Goal: Task Accomplishment & Management: Use online tool/utility

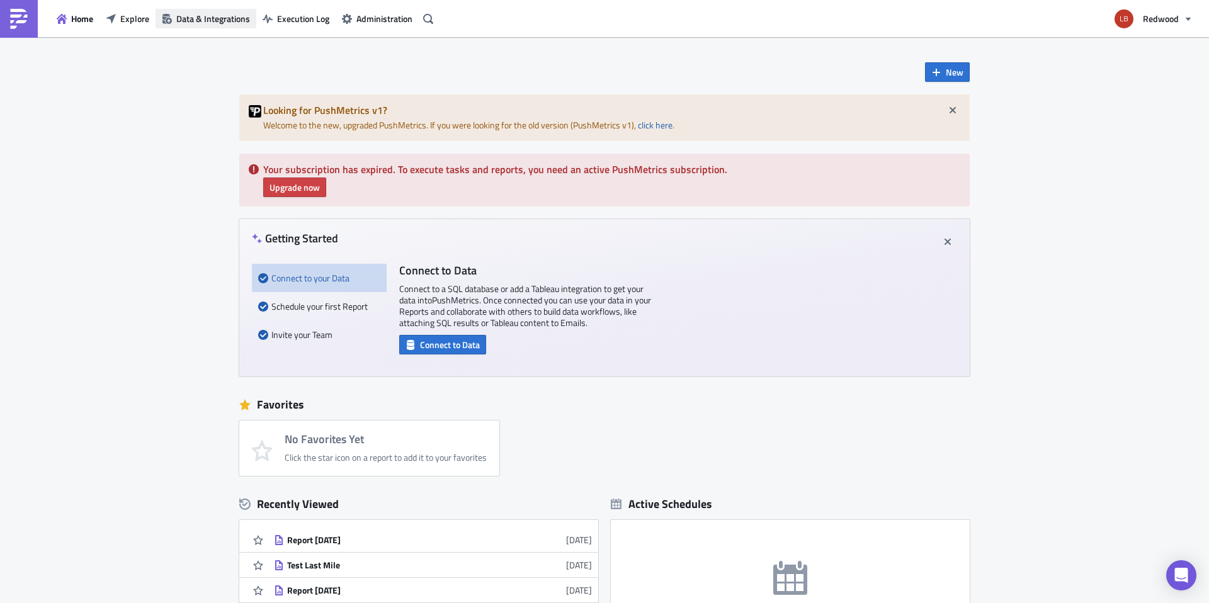
click at [197, 12] on span "Data & Integrations" at bounding box center [213, 18] width 74 height 13
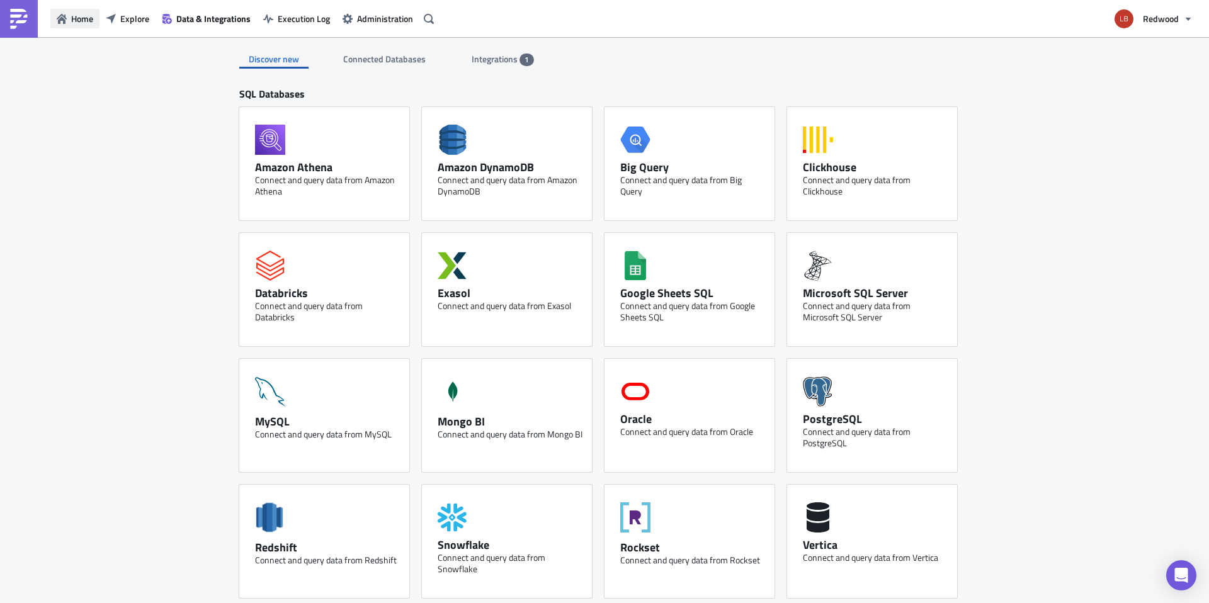
click at [84, 16] on span "Home" at bounding box center [82, 18] width 22 height 13
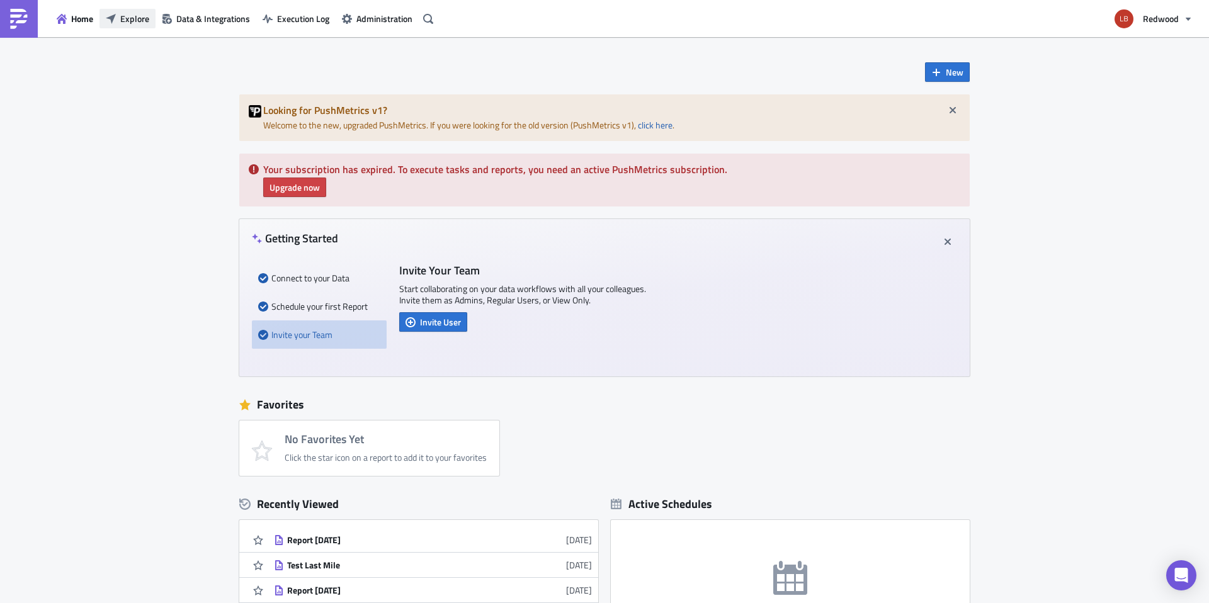
click at [129, 19] on span "Explore" at bounding box center [134, 18] width 29 height 13
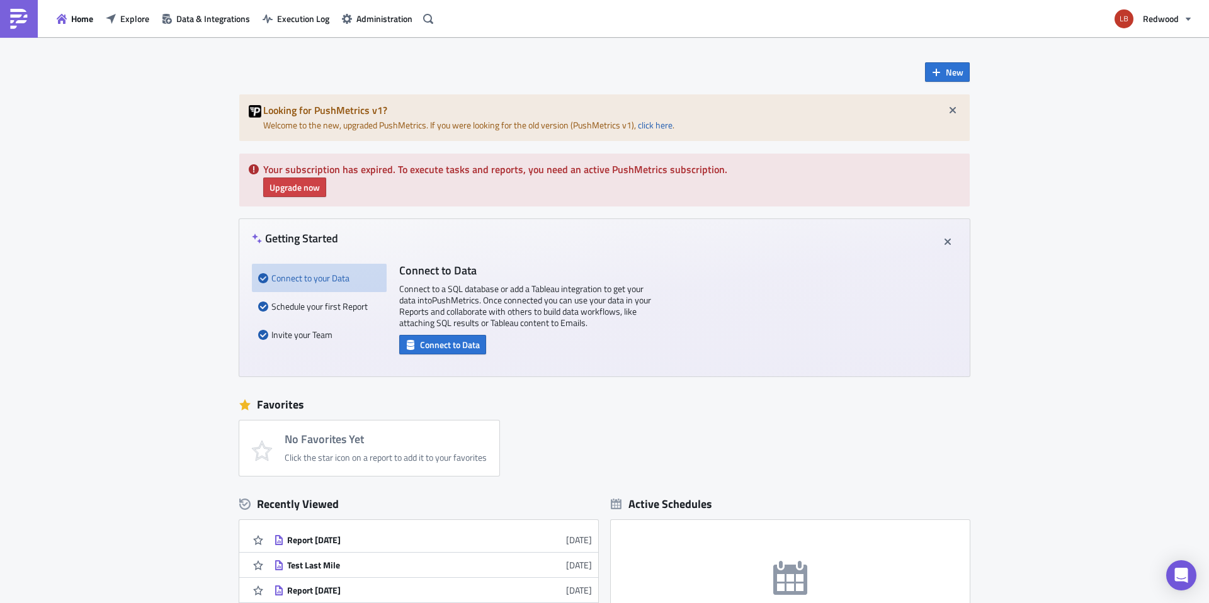
scroll to position [232, 0]
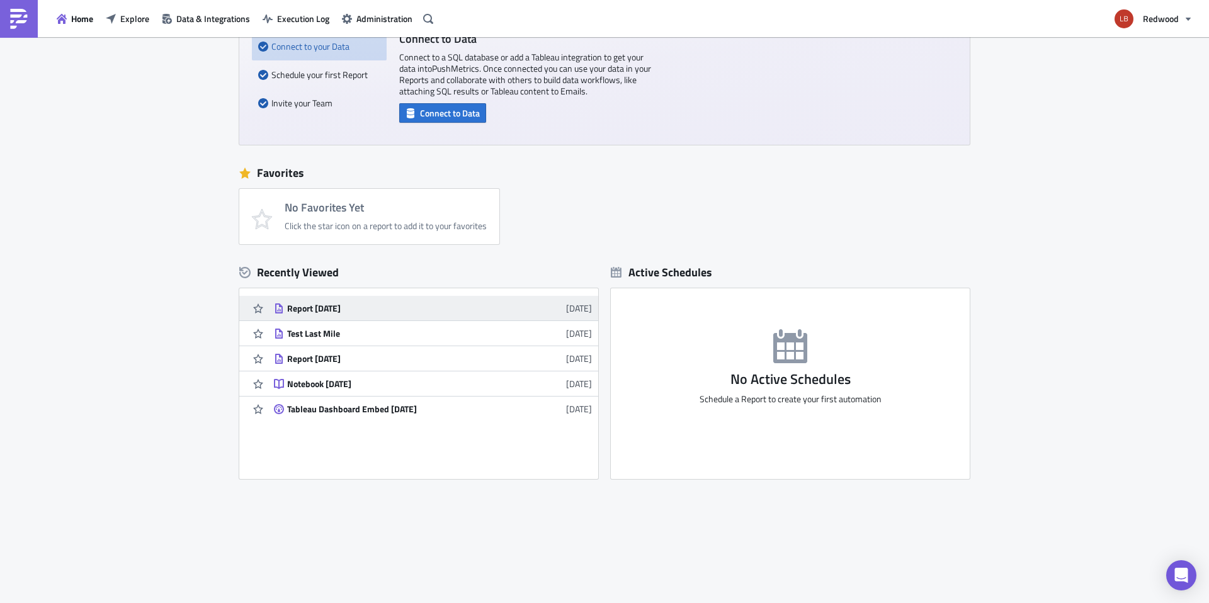
click at [302, 304] on div "Report [DATE]" at bounding box center [397, 308] width 220 height 11
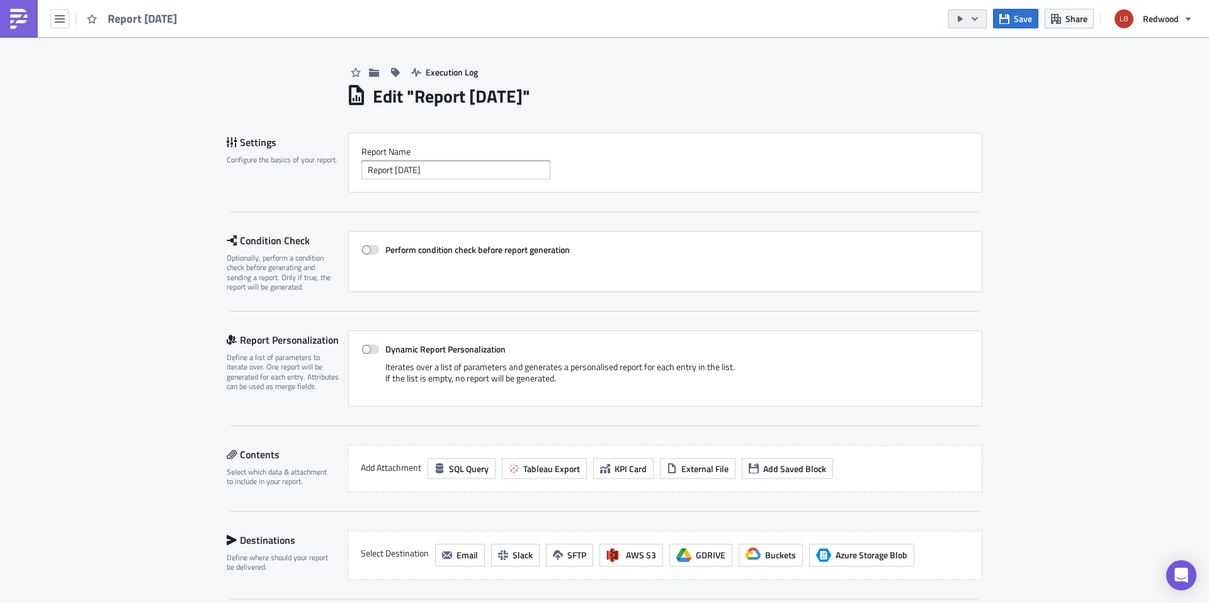
click at [984, 23] on button "button" at bounding box center [968, 18] width 38 height 19
click at [61, 19] on icon "button" at bounding box center [60, 19] width 10 height 10
click at [81, 71] on div "Home" at bounding box center [114, 69] width 84 height 13
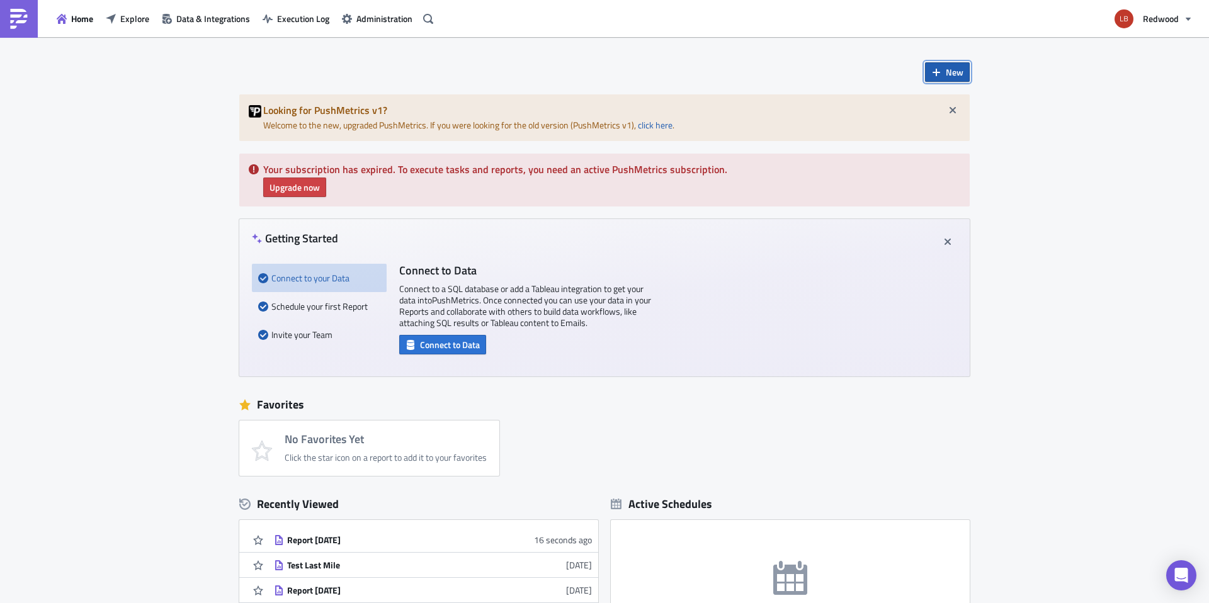
click at [936, 77] on button "New" at bounding box center [947, 72] width 45 height 20
click at [962, 105] on div "Report" at bounding box center [985, 104] width 84 height 13
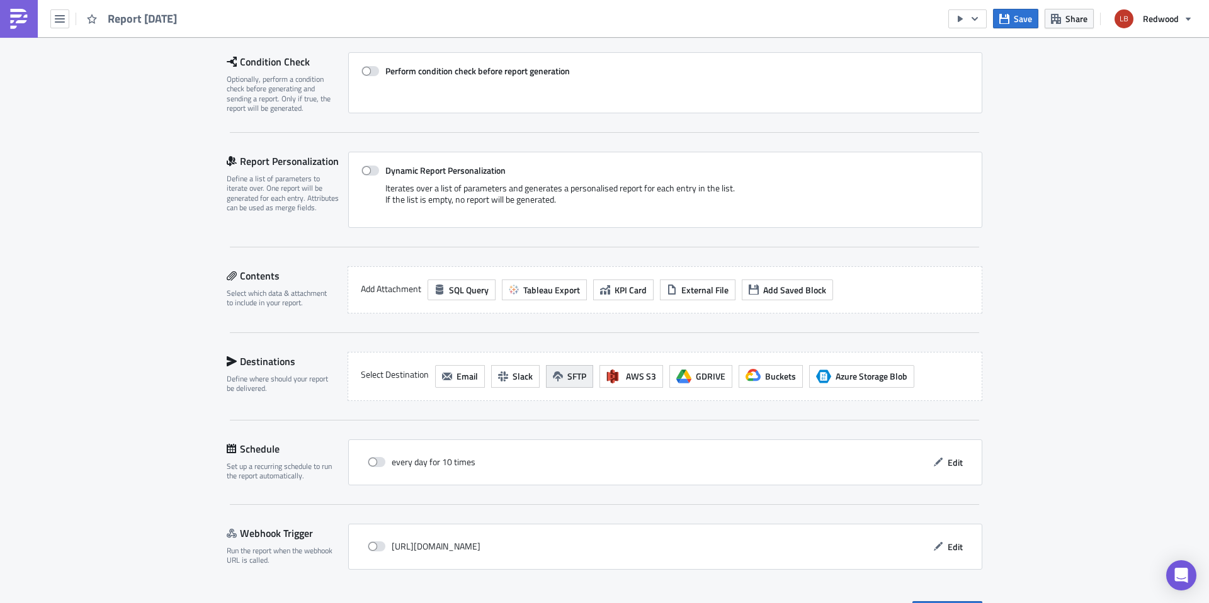
scroll to position [146, 0]
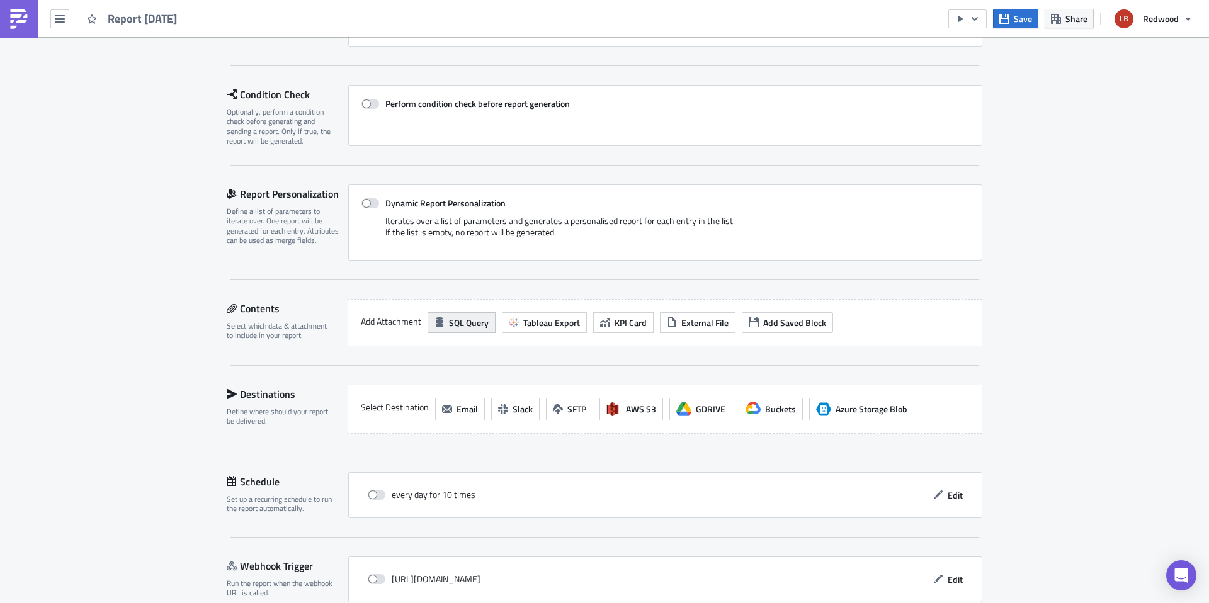
click at [462, 322] on span "SQL Query" at bounding box center [469, 322] width 40 height 13
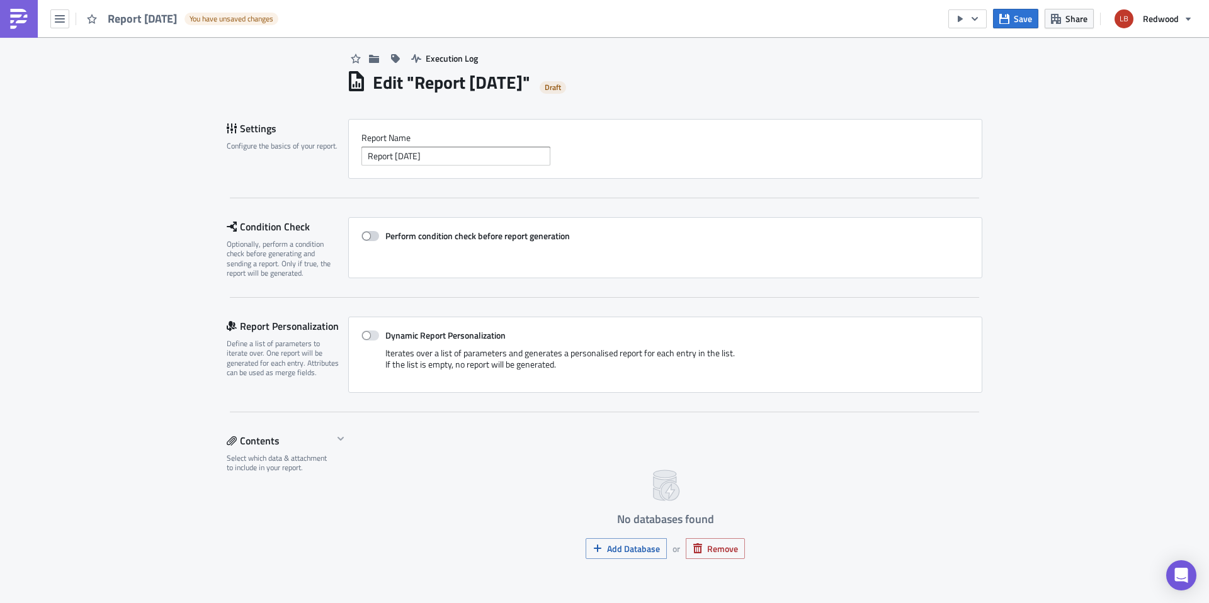
scroll to position [0, 0]
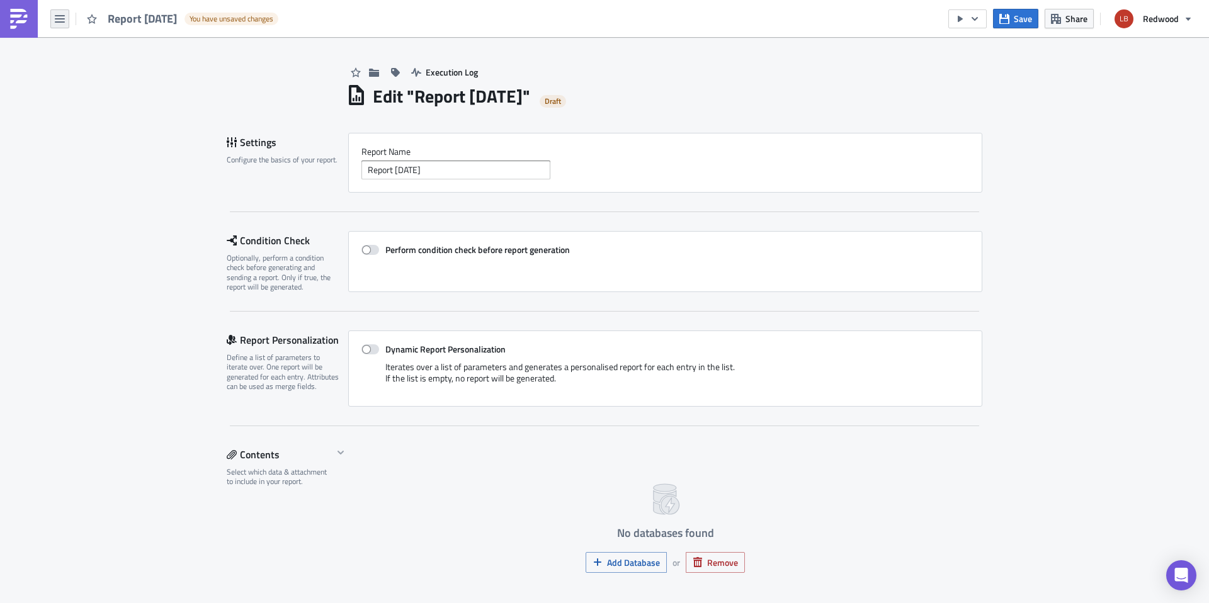
click at [63, 19] on icon "button" at bounding box center [60, 19] width 10 height 10
click at [99, 73] on div "Home" at bounding box center [114, 69] width 84 height 13
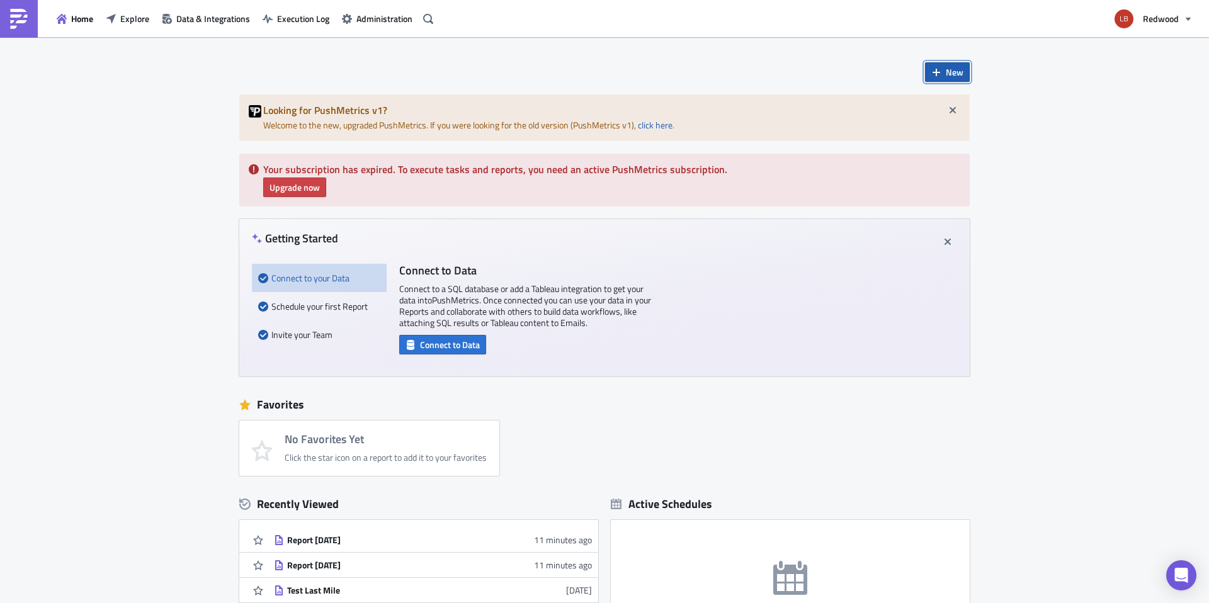
click at [950, 76] on span "New" at bounding box center [955, 72] width 18 height 13
click at [959, 123] on div "Notebook" at bounding box center [985, 123] width 84 height 13
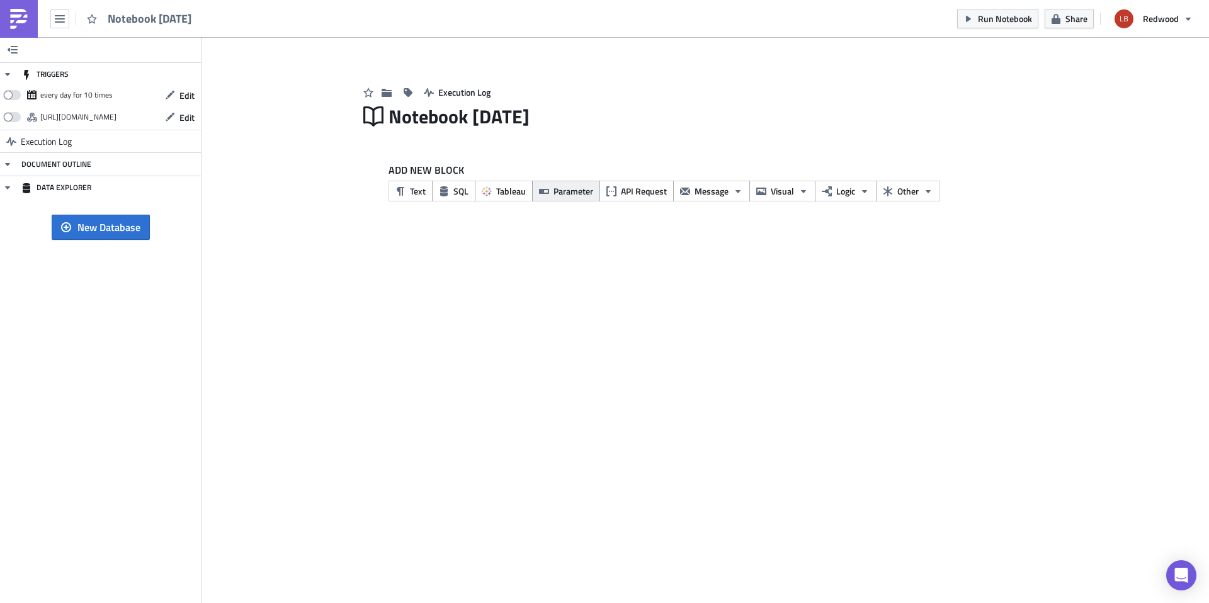
click at [565, 190] on span "Parameter" at bounding box center [574, 191] width 40 height 13
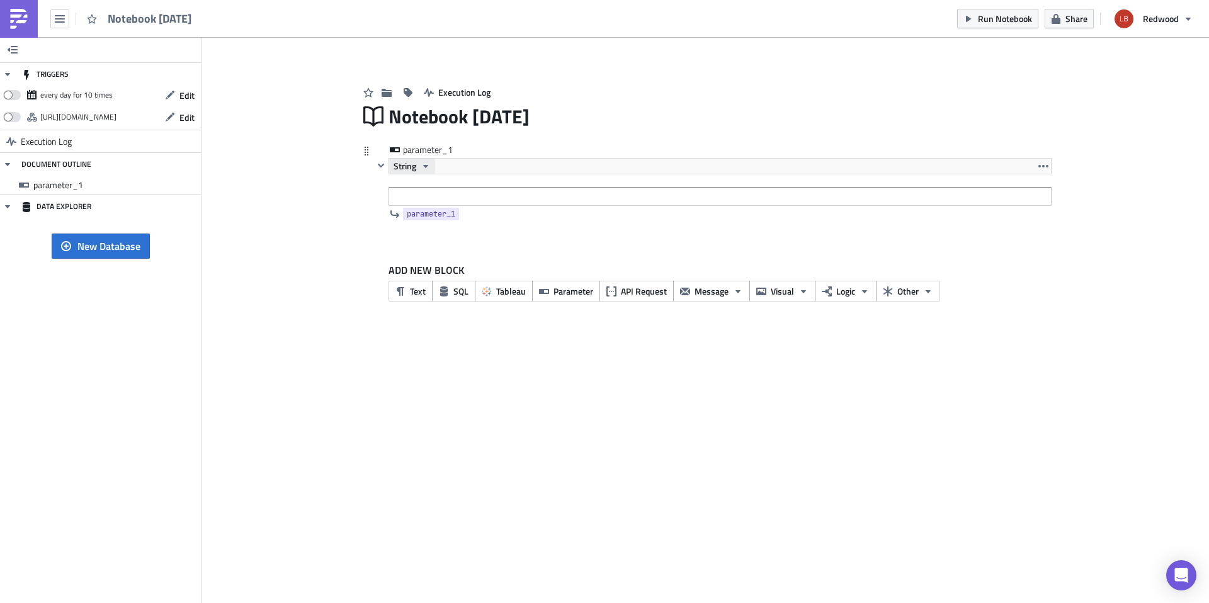
click at [424, 169] on icon "button" at bounding box center [426, 166] width 10 height 10
click at [612, 234] on div at bounding box center [712, 232] width 678 height 15
click at [459, 161] on div "String" at bounding box center [720, 166] width 663 height 16
click at [421, 166] on icon "button" at bounding box center [426, 166] width 10 height 10
click at [421, 239] on div "List" at bounding box center [449, 243] width 105 height 13
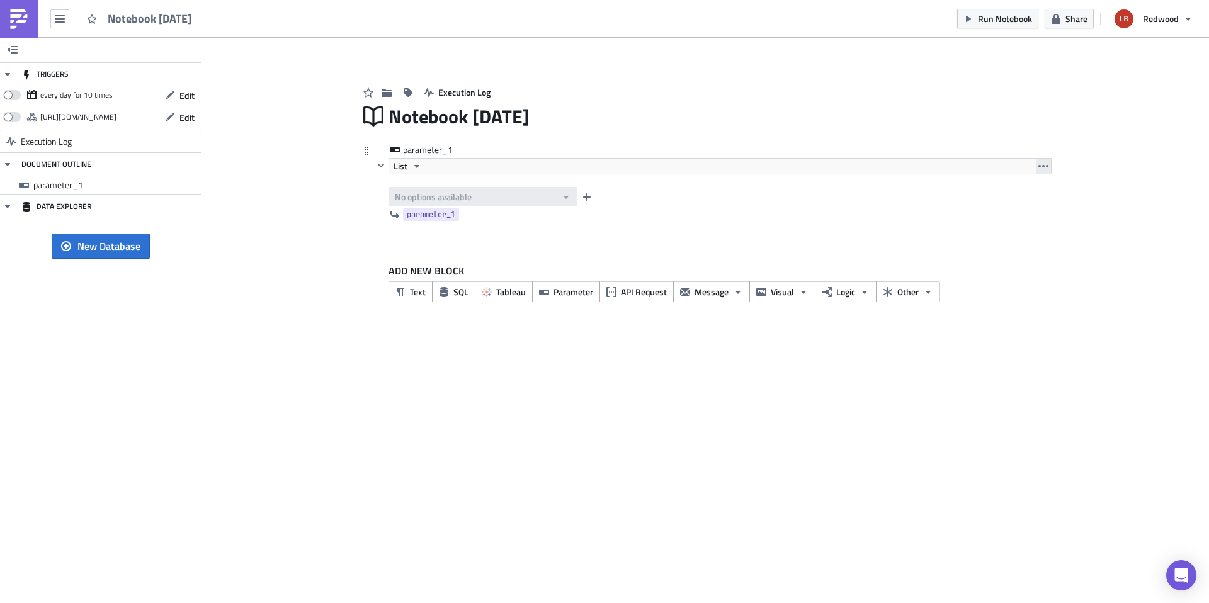
click at [1039, 166] on icon "button" at bounding box center [1044, 166] width 10 height 10
click at [1023, 221] on div "Remove" at bounding box center [1051, 221] width 84 height 13
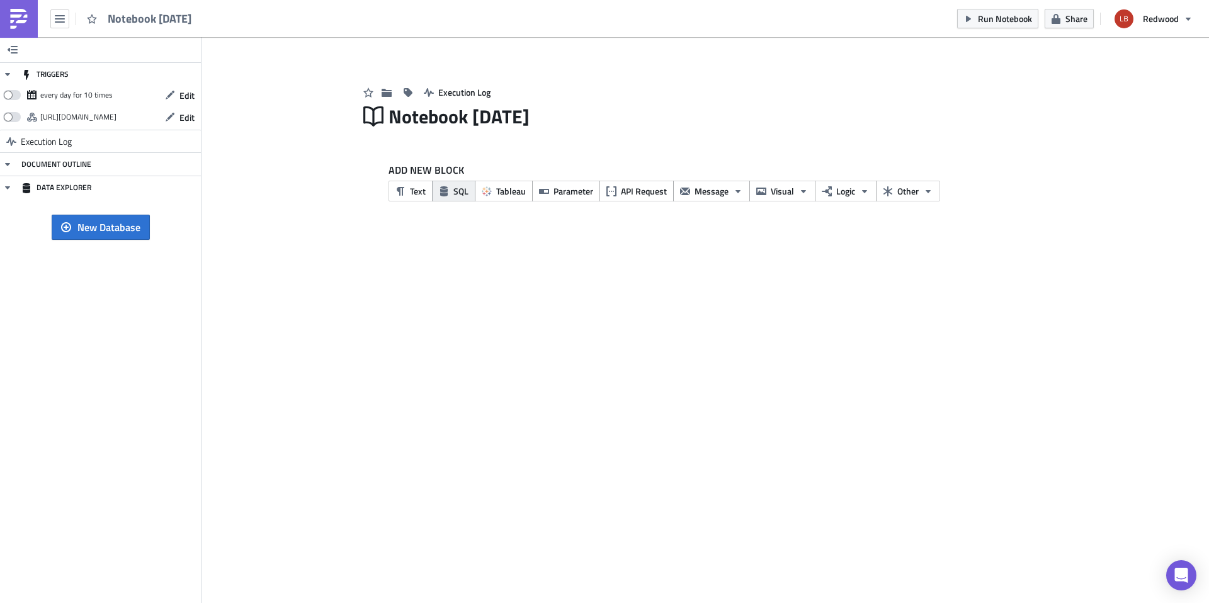
click at [447, 189] on icon "button" at bounding box center [444, 191] width 8 height 10
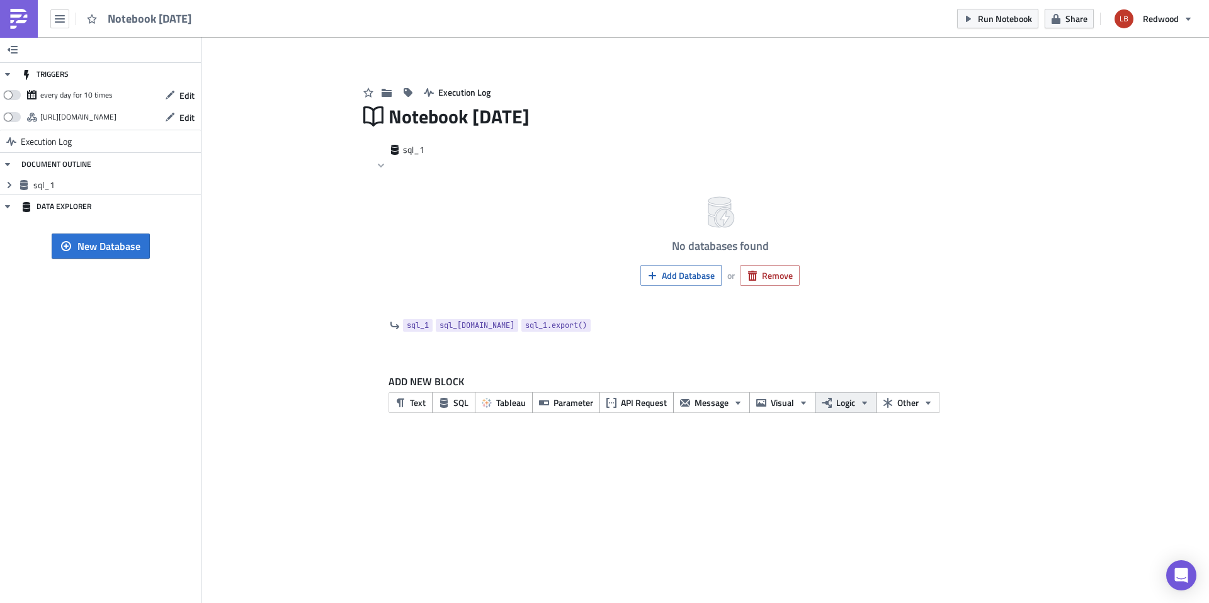
click at [853, 408] on span "Logic" at bounding box center [845, 402] width 19 height 13
click at [914, 404] on span "Other" at bounding box center [908, 402] width 21 height 13
click at [806, 396] on div "OpenAI" at bounding box center [817, 393] width 84 height 13
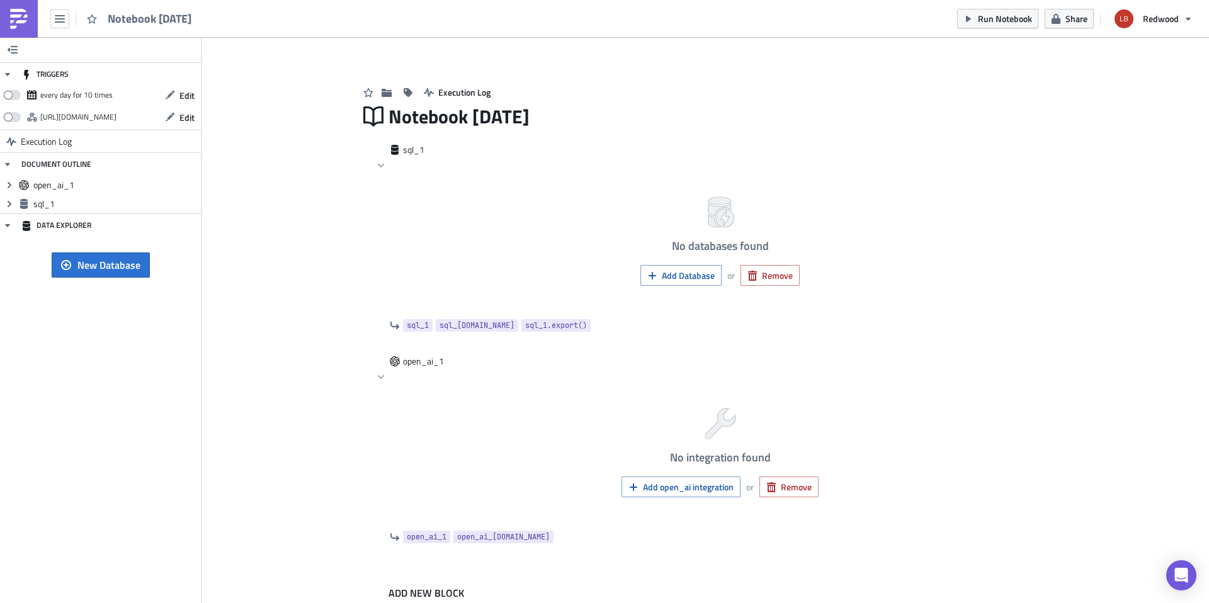
click at [176, 17] on span "Notebook 2025-09-04" at bounding box center [150, 18] width 85 height 14
click at [26, 16] on img at bounding box center [19, 19] width 20 height 20
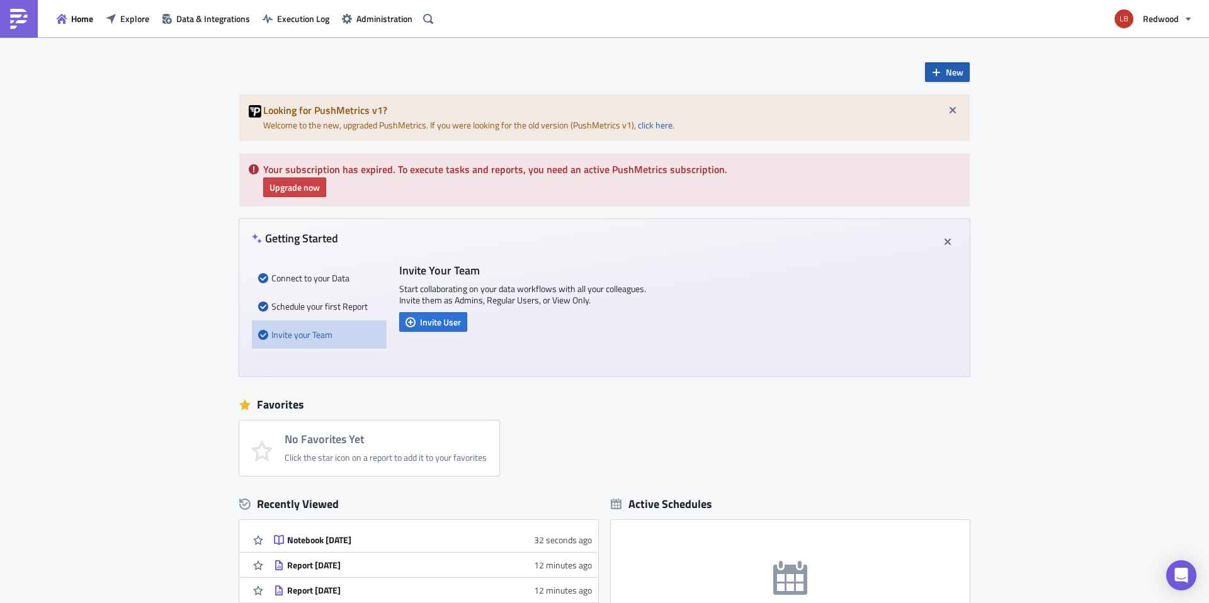
click at [952, 75] on span "New" at bounding box center [955, 72] width 18 height 13
click at [947, 126] on div "Notebook" at bounding box center [985, 123] width 84 height 13
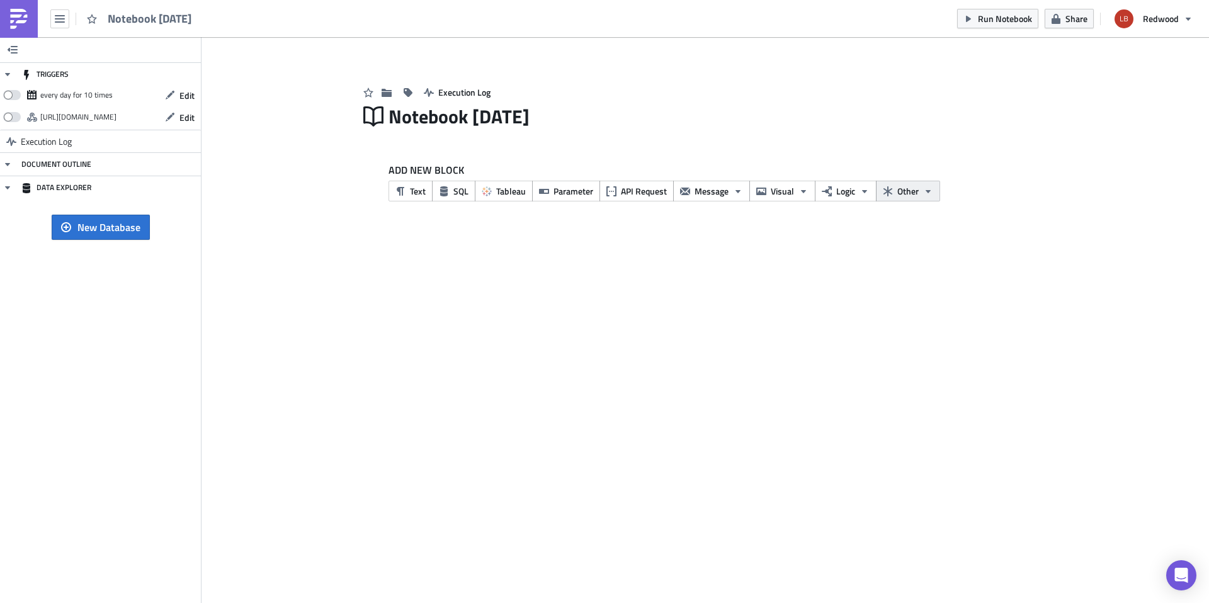
click at [912, 188] on span "Other" at bounding box center [908, 191] width 21 height 13
click at [917, 236] on div "TRIGGERS every day for 10 times Edit https://pushmetrics.io/api/v1/report/wVozn…" at bounding box center [604, 320] width 1209 height 566
click at [649, 187] on span "API Request" at bounding box center [644, 191] width 46 height 13
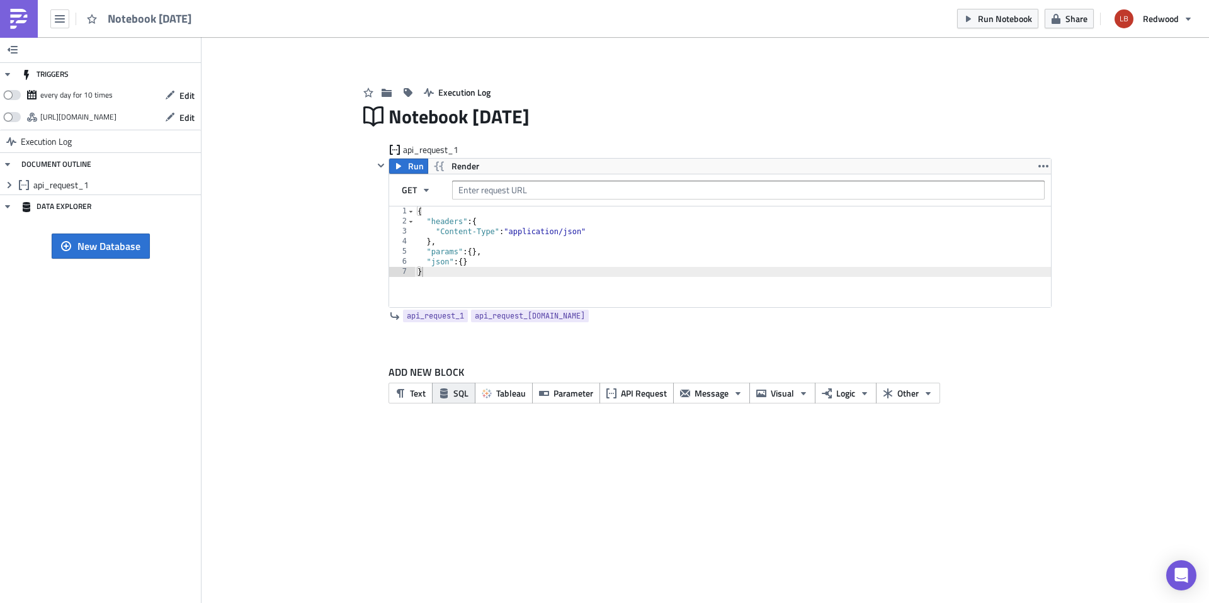
click at [454, 389] on span "SQL" at bounding box center [460, 393] width 15 height 13
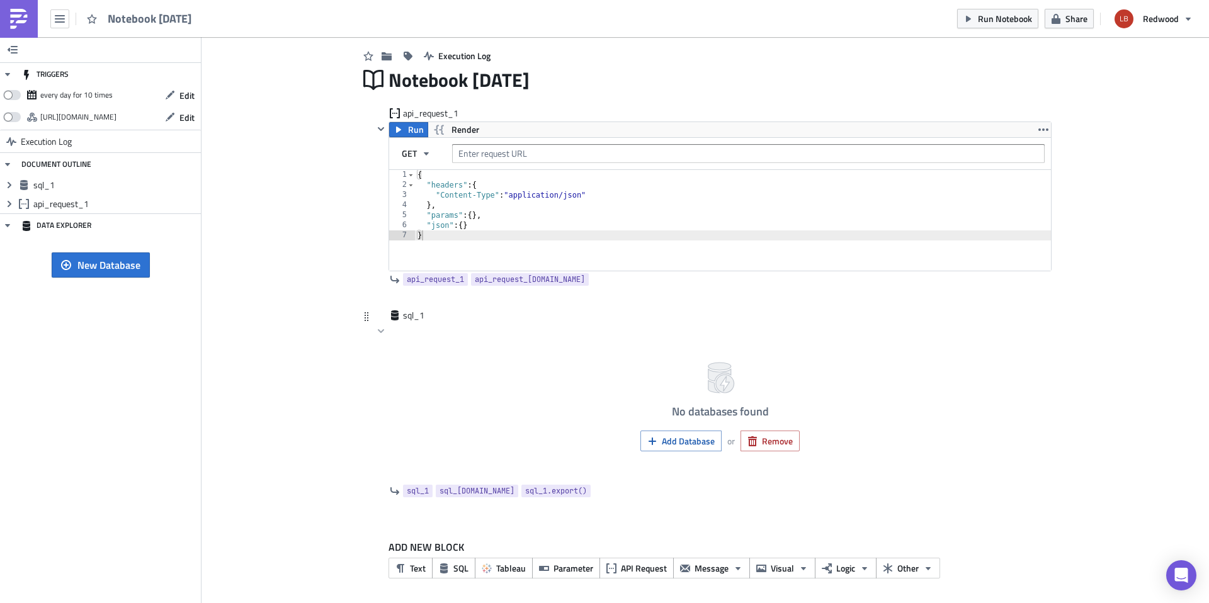
scroll to position [38, 0]
click at [499, 571] on span "Tableau" at bounding box center [511, 566] width 30 height 13
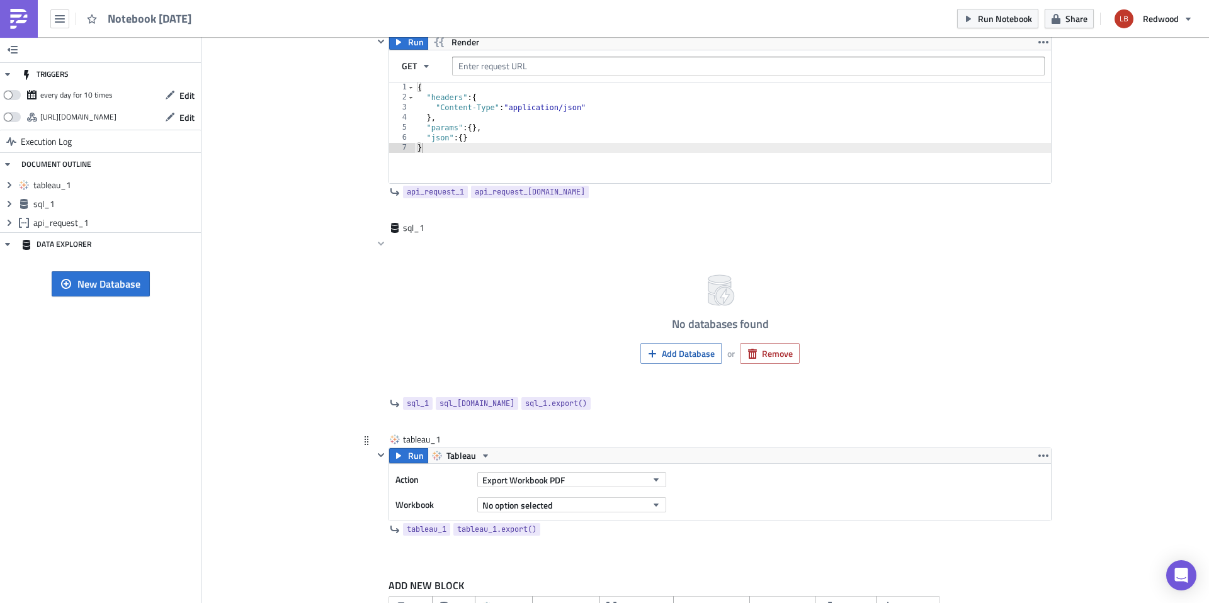
scroll to position [164, 0]
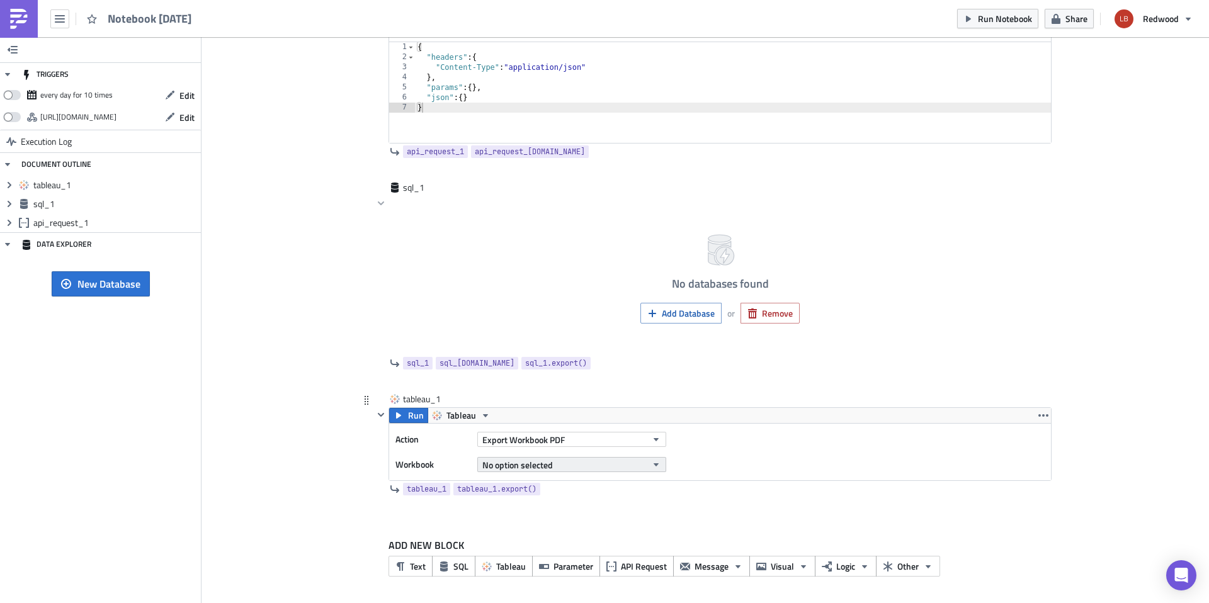
click at [540, 467] on span "No option selected" at bounding box center [517, 465] width 71 height 13
click at [556, 438] on span "Export Workbook PDF" at bounding box center [523, 439] width 83 height 13
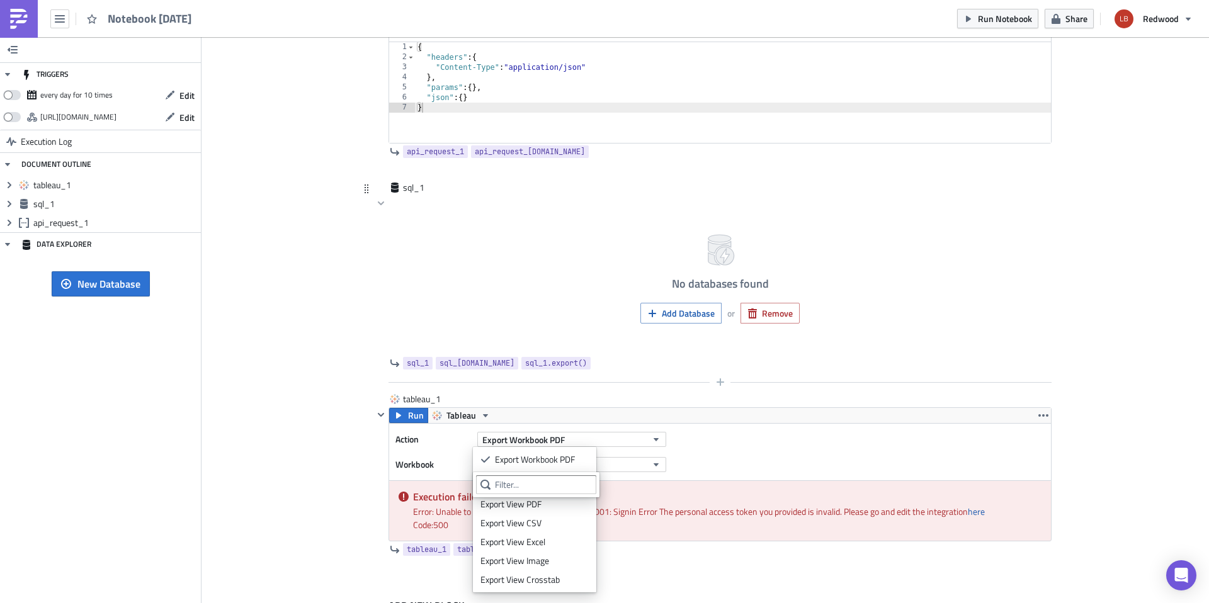
click at [726, 387] on div at bounding box center [712, 382] width 678 height 15
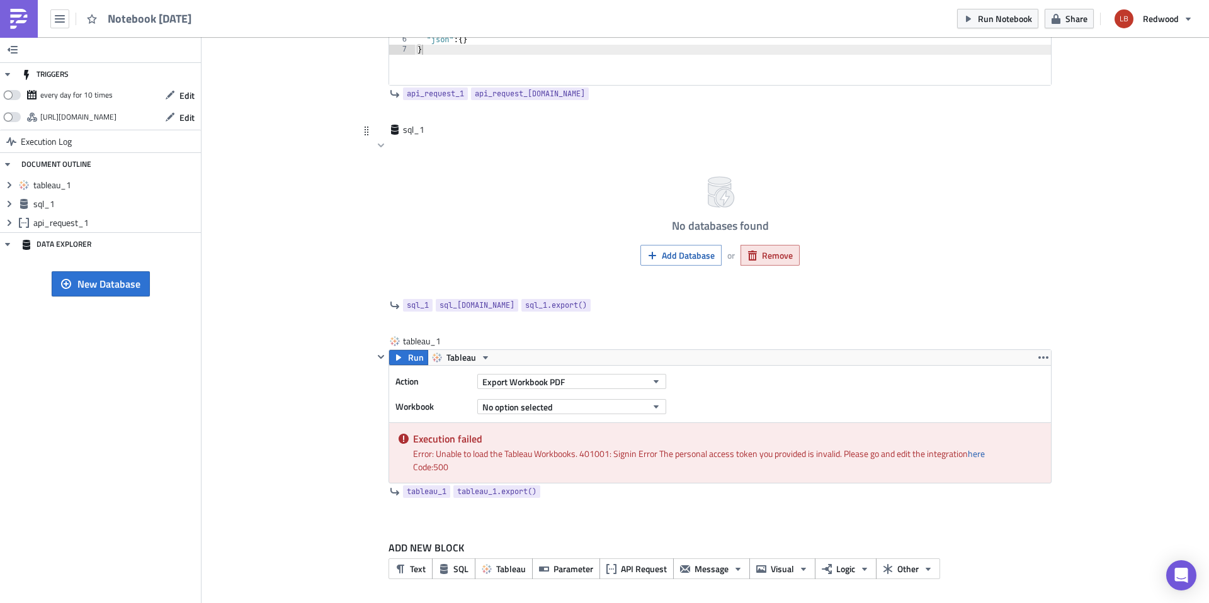
click at [764, 265] on button "Remove" at bounding box center [770, 255] width 59 height 21
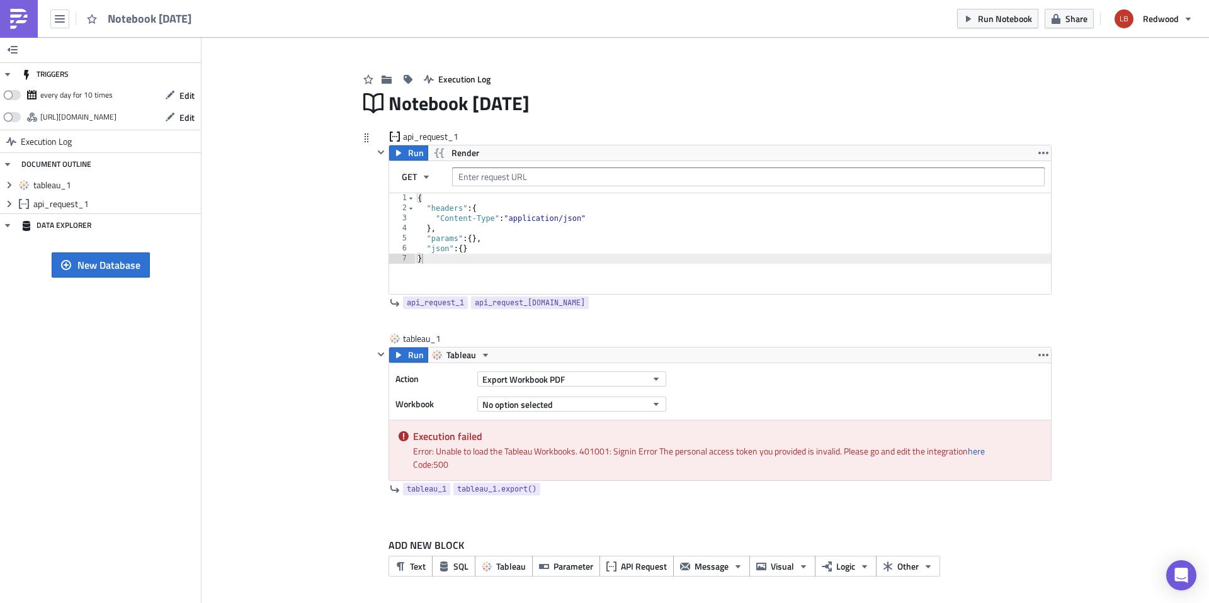
scroll to position [13, 0]
click at [1043, 154] on icon "button" at bounding box center [1044, 153] width 10 height 3
click at [1031, 208] on div "Remove" at bounding box center [1047, 208] width 84 height 13
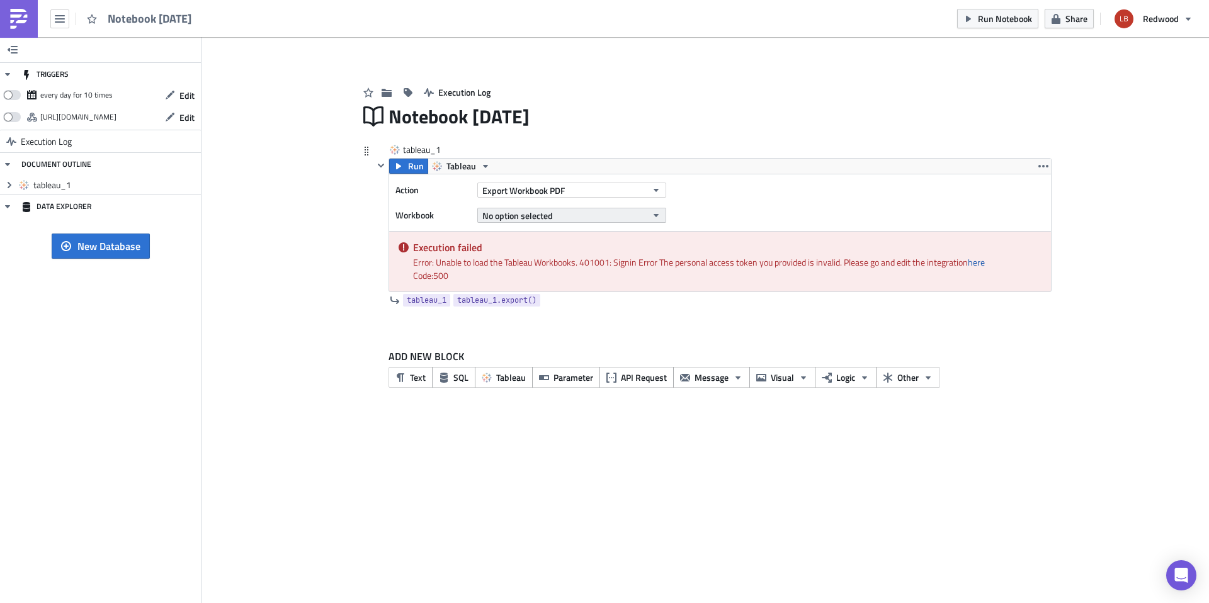
click at [566, 213] on button "No option selected" at bounding box center [571, 215] width 189 height 15
click at [913, 380] on span "Other" at bounding box center [908, 377] width 21 height 13
click at [823, 374] on div "OpenAI" at bounding box center [817, 368] width 84 height 13
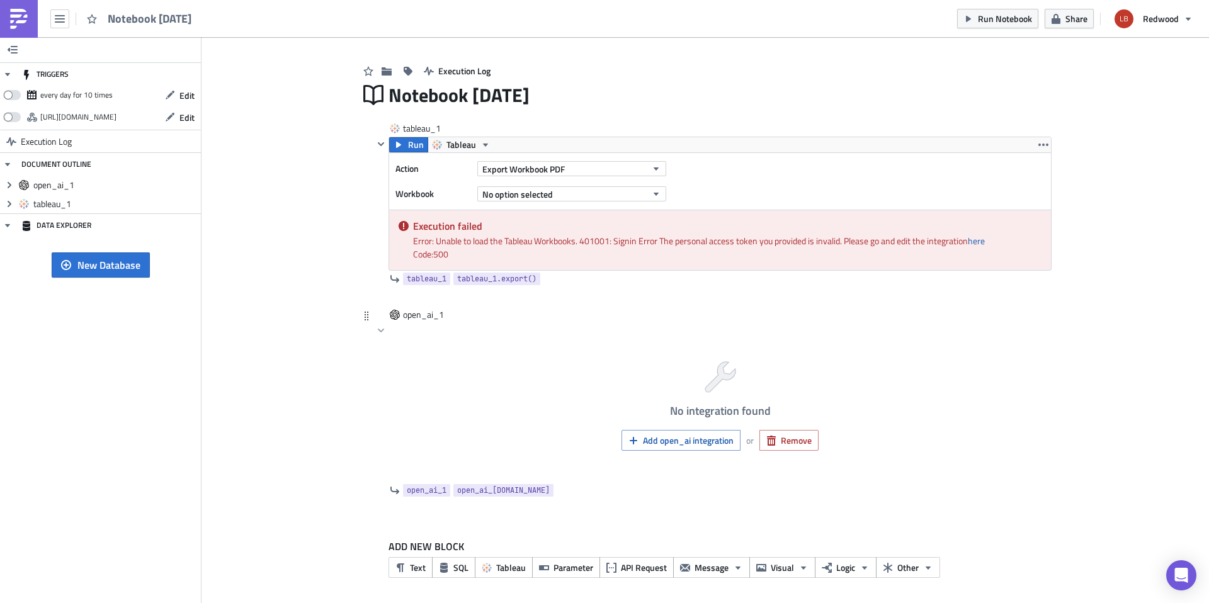
scroll to position [23, 0]
